Goal: Check status: Check status

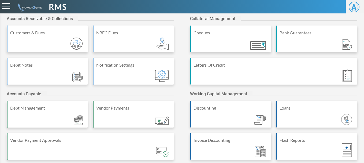
click at [192, 10] on div "RMS" at bounding box center [136, 7] width 273 height 12
click at [81, 14] on div "Accounts Receivable & Collections Customers & Dues NBFC Dues Debit Notes Notifi…" at bounding box center [182, 139] width 364 height 252
click at [158, 13] on div "**********" at bounding box center [182, 132] width 364 height 265
click at [177, 7] on div "RMS" at bounding box center [136, 7] width 273 height 12
click at [182, 88] on div "Accounts Receivable & Collections Customers & Dues NBFC Dues Debit Notes Notifi…" at bounding box center [182, 139] width 364 height 252
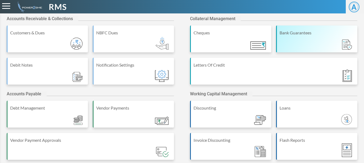
click at [331, 42] on div "Bank Guarantees" at bounding box center [316, 38] width 81 height 27
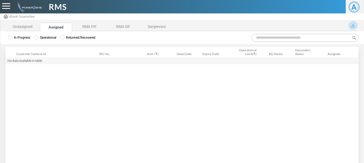
click at [33, 36] on ul "In Progress Operational Returned/Recovered" at bounding box center [94, 37] width 172 height 5
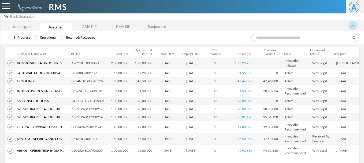
click at [63, 3] on span "RMS" at bounding box center [58, 7] width 18 height 12
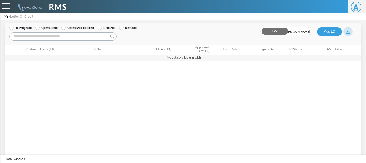
click at [40, 30] on label "Operational" at bounding box center [46, 27] width 22 height 5
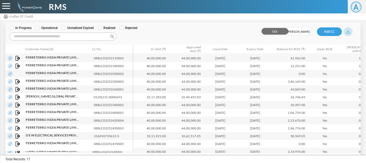
click at [12, 57] on img at bounding box center [10, 57] width 5 height 5
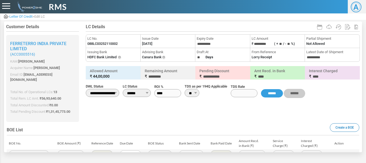
click at [127, 124] on h5 "BOE List Create a BOE" at bounding box center [183, 129] width 353 height 11
click at [136, 124] on h5 "BOE List Create a BOE" at bounding box center [183, 129] width 353 height 11
click at [216, 113] on div at bounding box center [183, 73] width 358 height 98
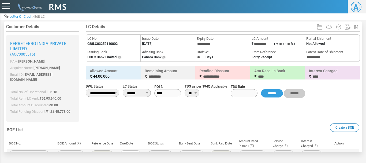
click at [216, 113] on div at bounding box center [183, 73] width 358 height 98
click at [154, 127] on h5 "BOE List Create a BOE" at bounding box center [183, 129] width 353 height 11
